Goal: Information Seeking & Learning: Learn about a topic

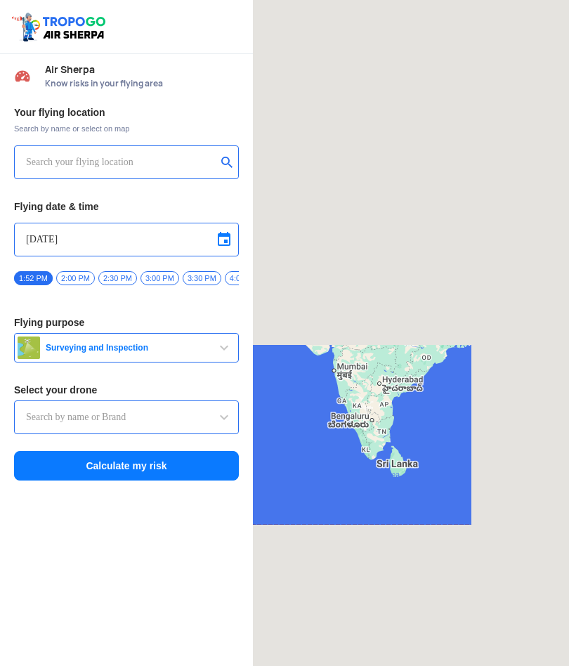
type input "Throttle Dopo"
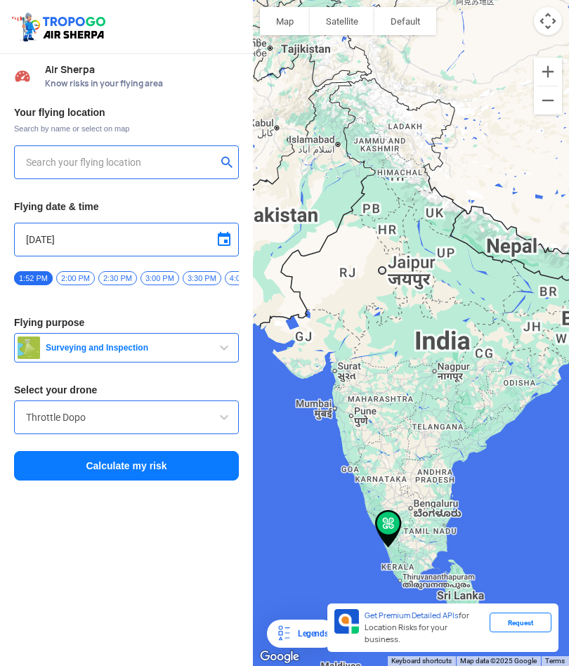
type input "[STREET_ADDRESS]"
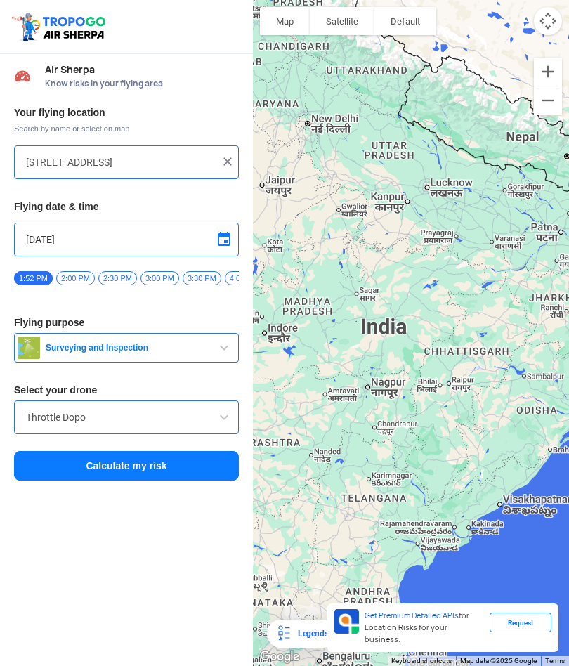
click at [224, 158] on img at bounding box center [228, 162] width 14 height 14
click at [174, 162] on input "text" at bounding box center [121, 162] width 190 height 17
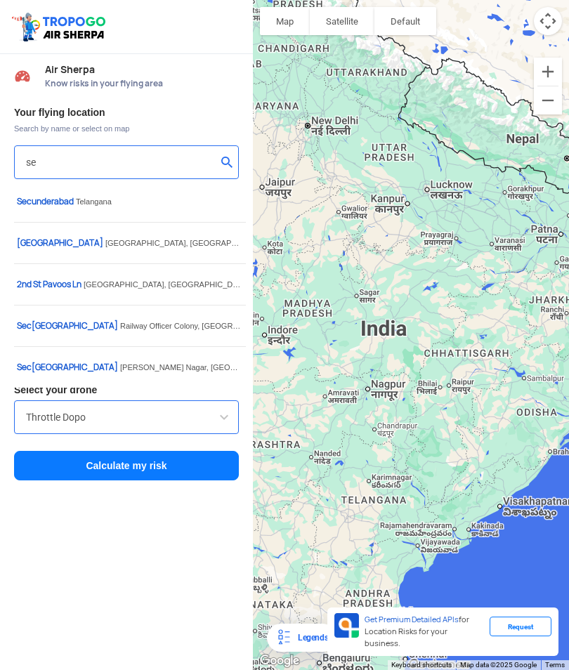
type input "s"
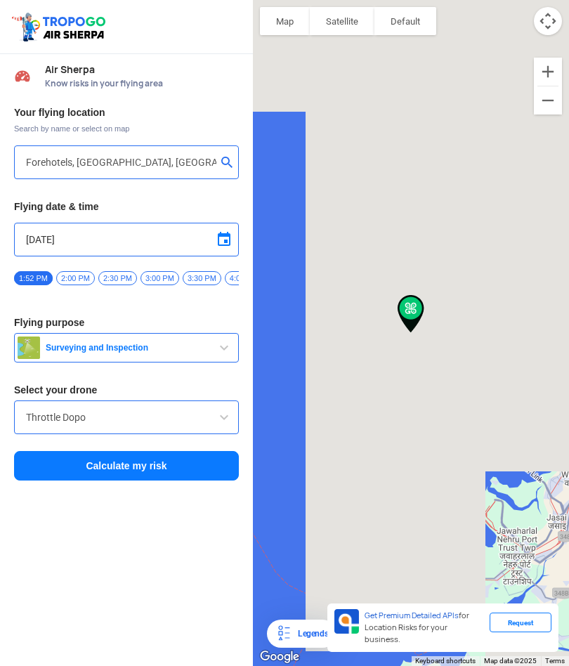
type input "505, [STREET_ADDRESS]"
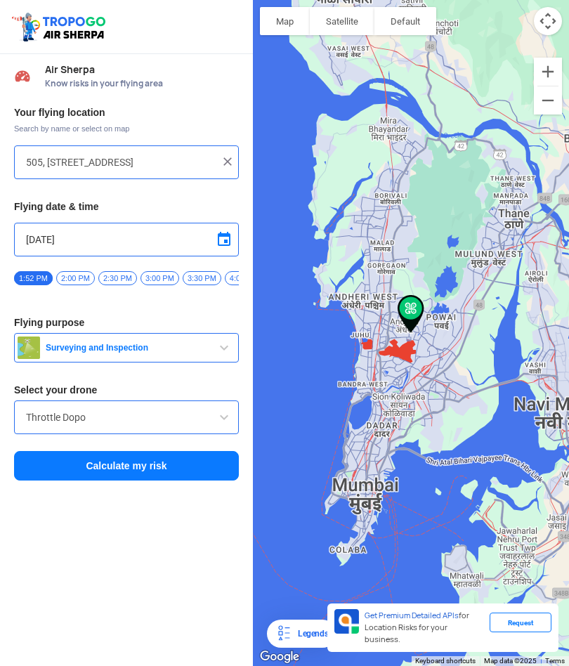
click at [233, 162] on img at bounding box center [228, 162] width 14 height 14
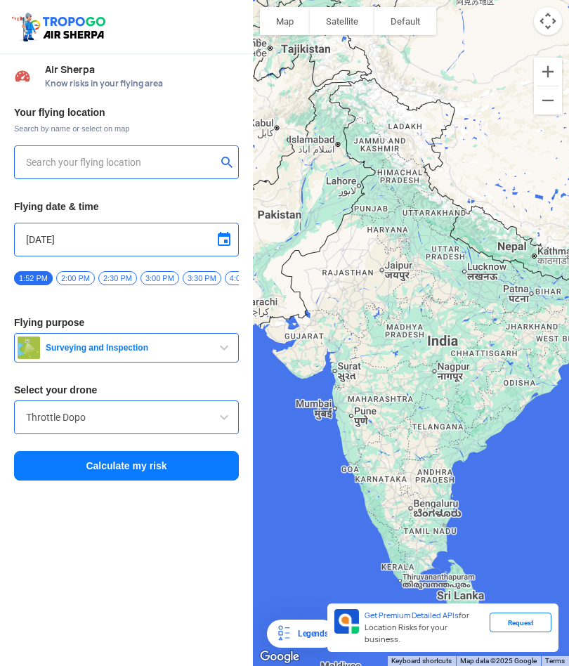
click at [178, 164] on input "text" at bounding box center [121, 162] width 190 height 17
type input "[DATE][STREET_ADDRESS][PERSON_NAME]"
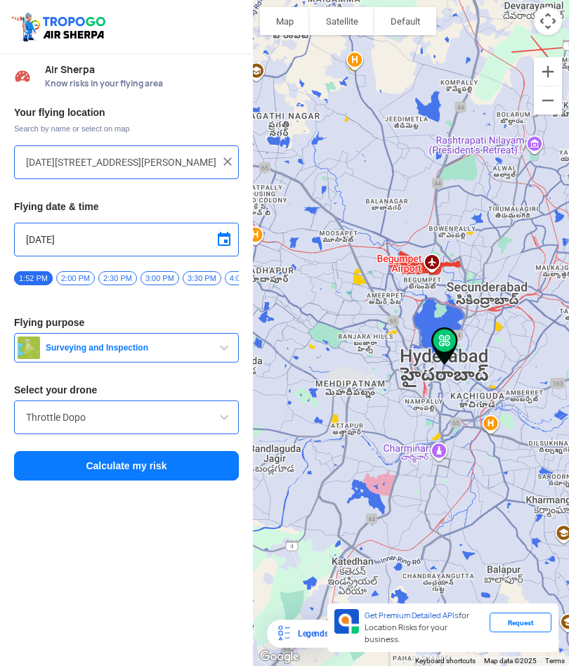
click at [209, 345] on span "Surveying and Inspection" at bounding box center [128, 347] width 176 height 11
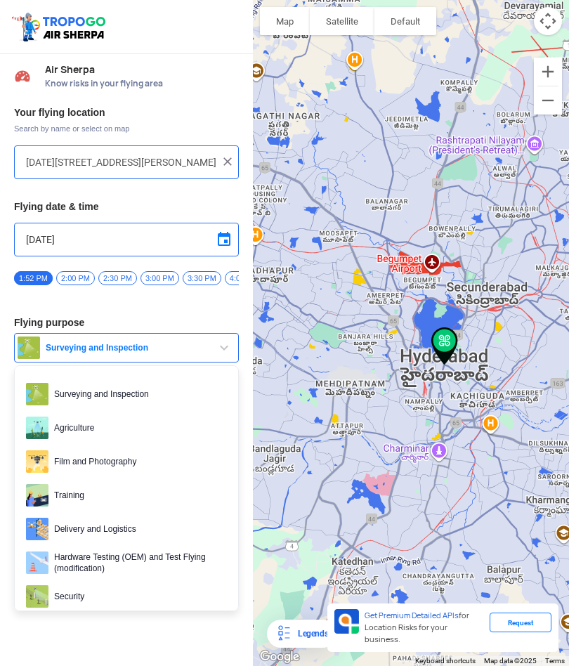
click at [160, 464] on div at bounding box center [284, 333] width 569 height 666
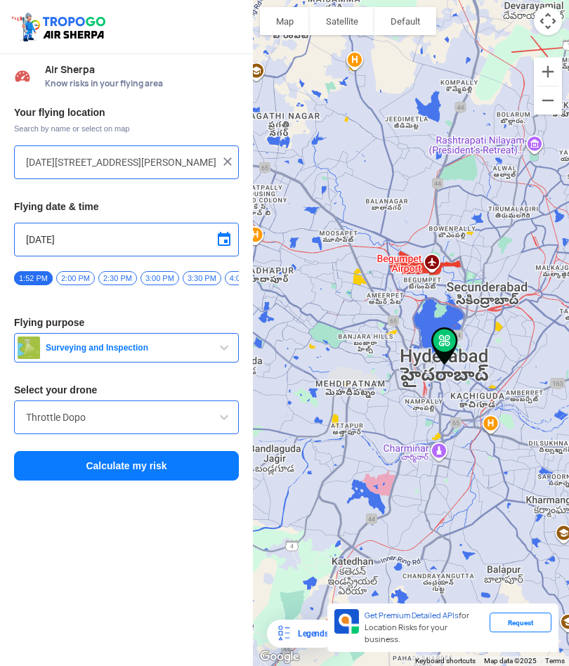
click at [216, 344] on span "button" at bounding box center [224, 347] width 17 height 17
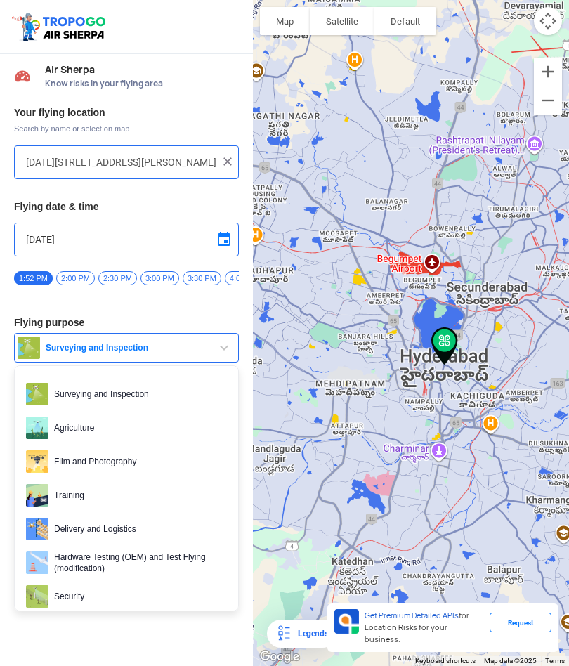
click at [91, 460] on div at bounding box center [284, 333] width 569 height 666
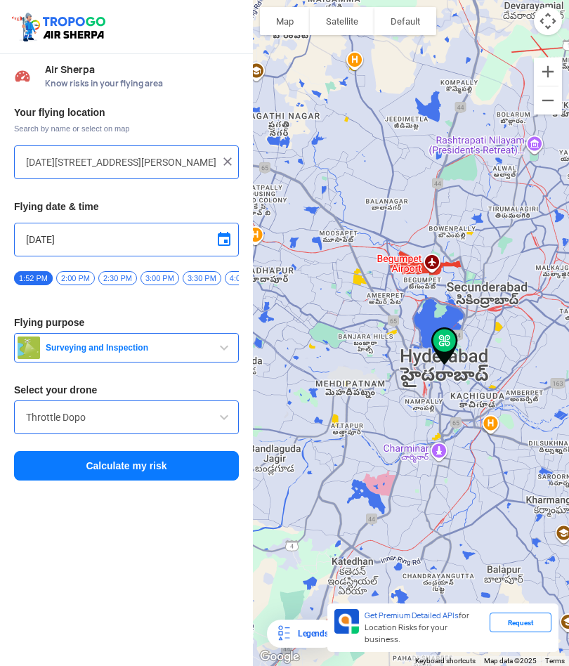
click at [185, 415] on input "Throttle Dopo" at bounding box center [126, 417] width 201 height 17
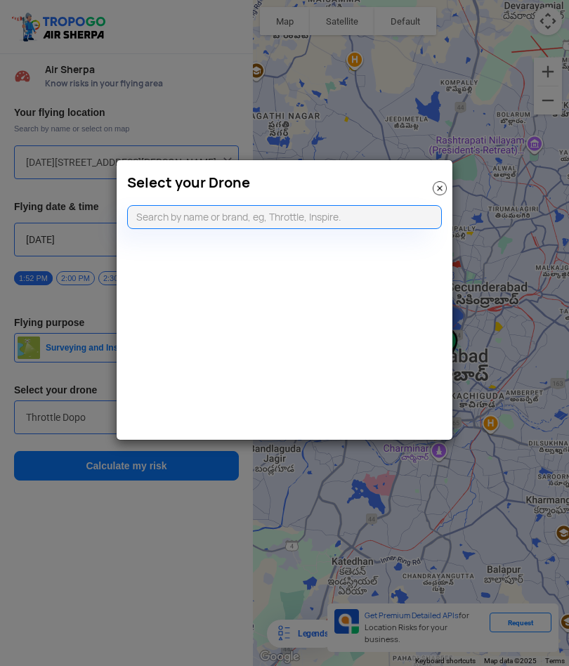
click at [368, 224] on input "text" at bounding box center [284, 217] width 315 height 24
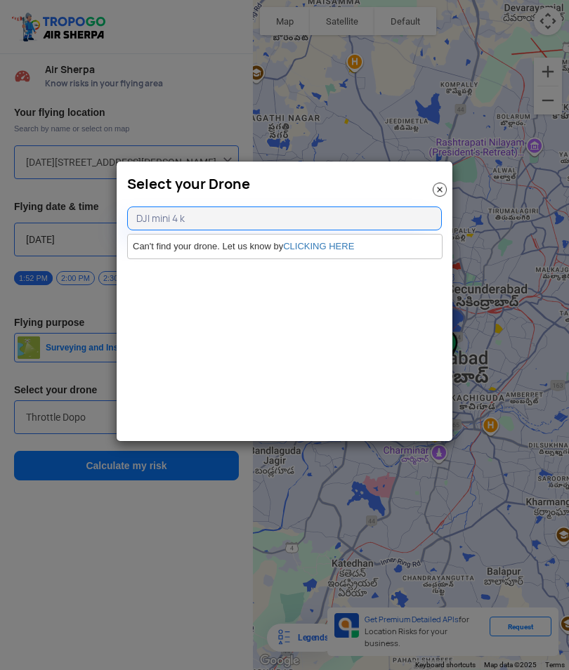
type input "DJI mini 4 k"
click at [325, 248] on link "CLICKING HERE" at bounding box center [318, 246] width 71 height 11
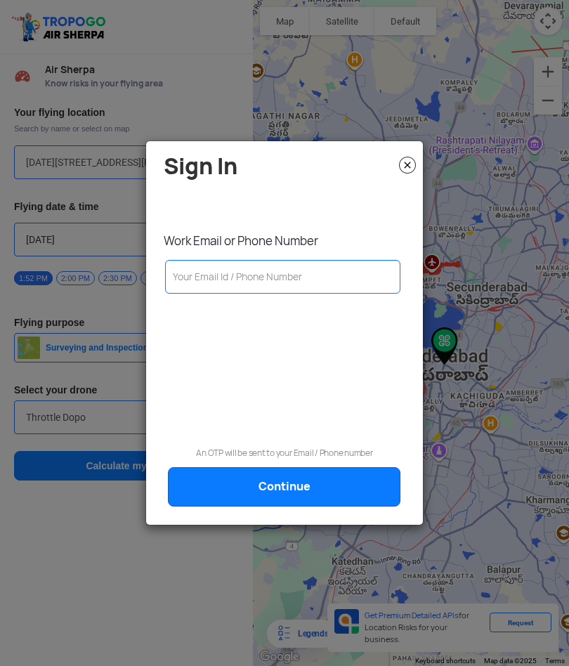
click at [409, 165] on img at bounding box center [407, 165] width 17 height 17
